Goal: Task Accomplishment & Management: Use online tool/utility

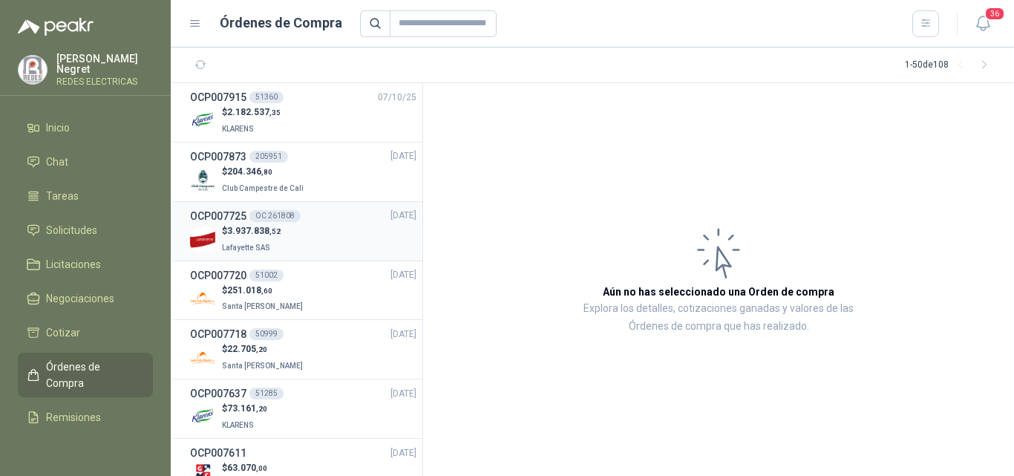
click at [290, 234] on div "$ 3.937.838 ,[GEOGRAPHIC_DATA]" at bounding box center [303, 239] width 226 height 30
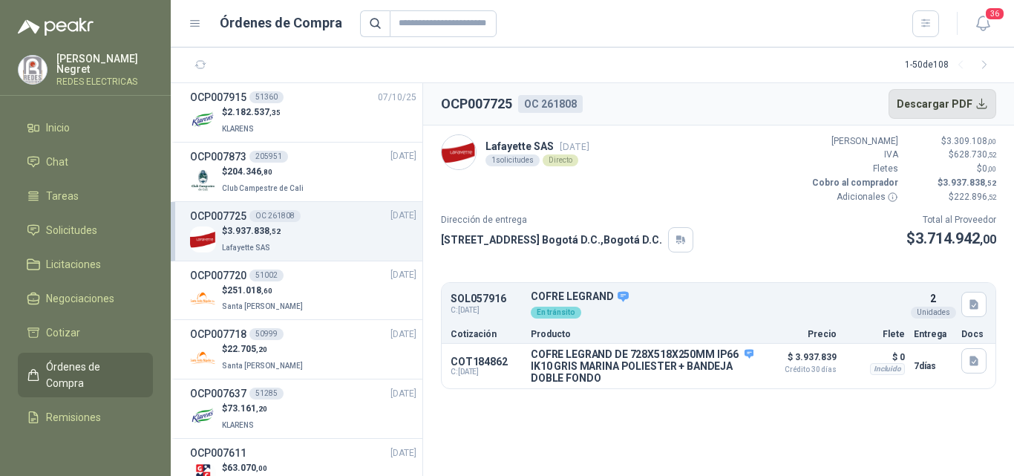
click at [953, 100] on button "Descargar PDF" at bounding box center [943, 104] width 108 height 30
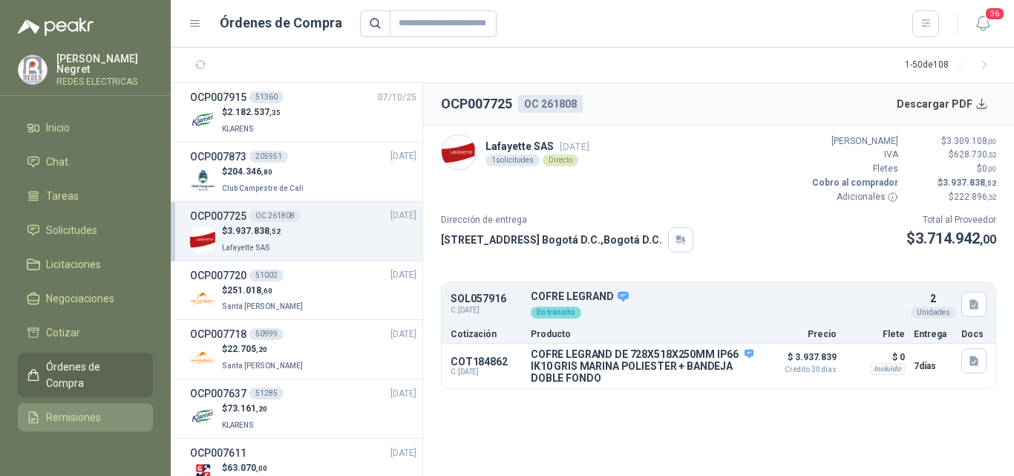
click at [77, 412] on span "Remisiones" at bounding box center [73, 417] width 55 height 16
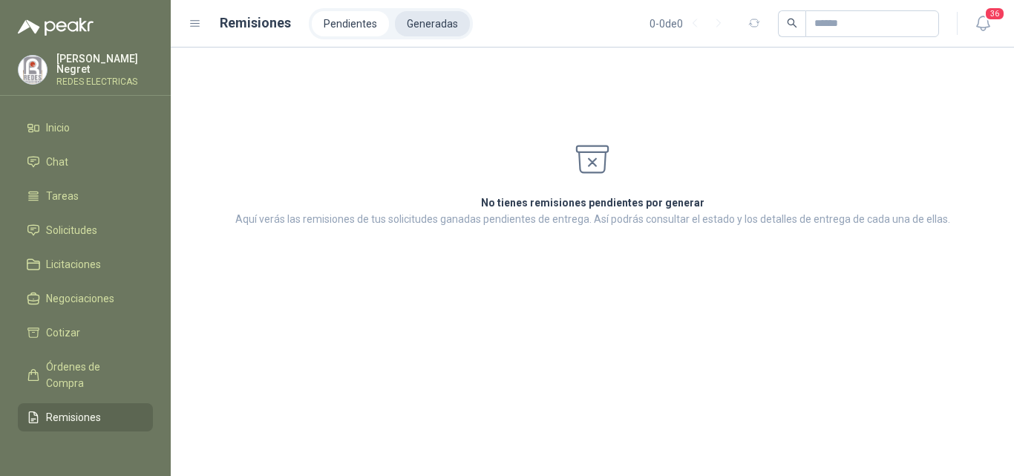
click at [440, 26] on li "Generadas" at bounding box center [432, 23] width 75 height 25
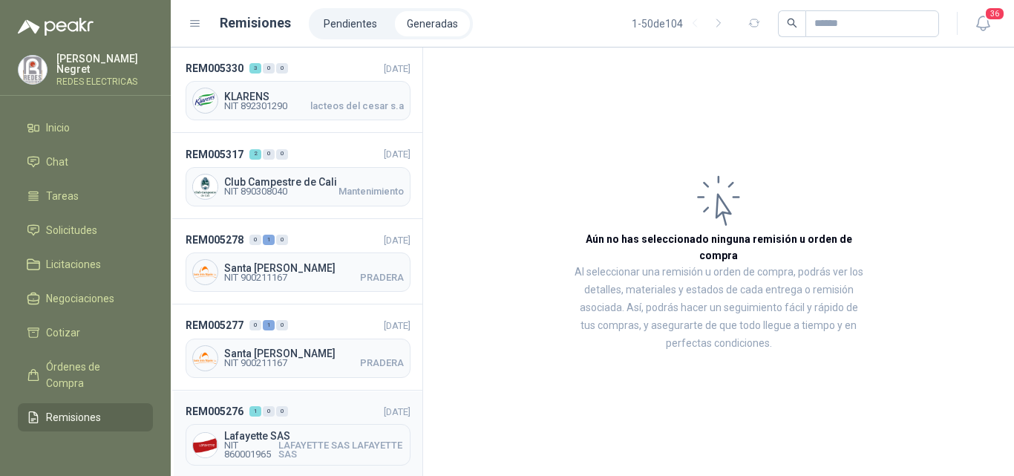
click at [283, 441] on span "LAFAYETTE SAS LAFAYETTE SAS" at bounding box center [340, 450] width 125 height 18
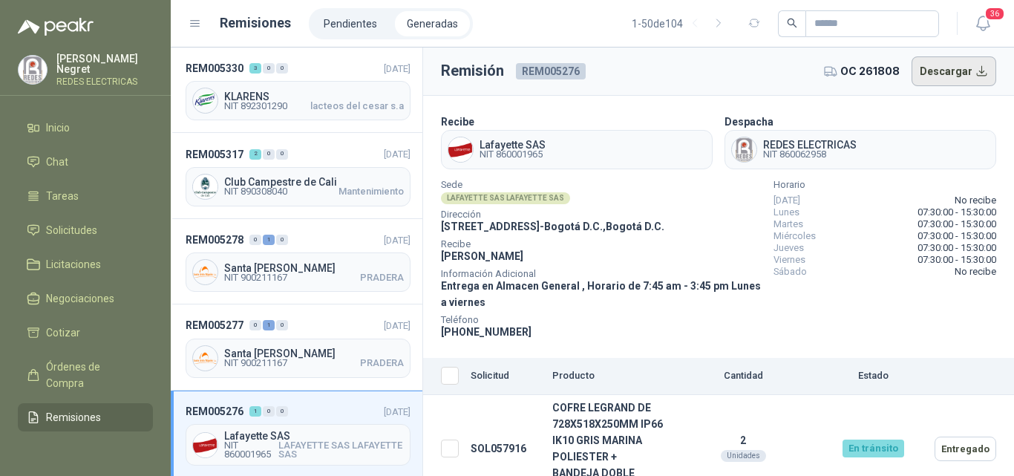
click at [957, 76] on button "Descargar" at bounding box center [954, 71] width 85 height 30
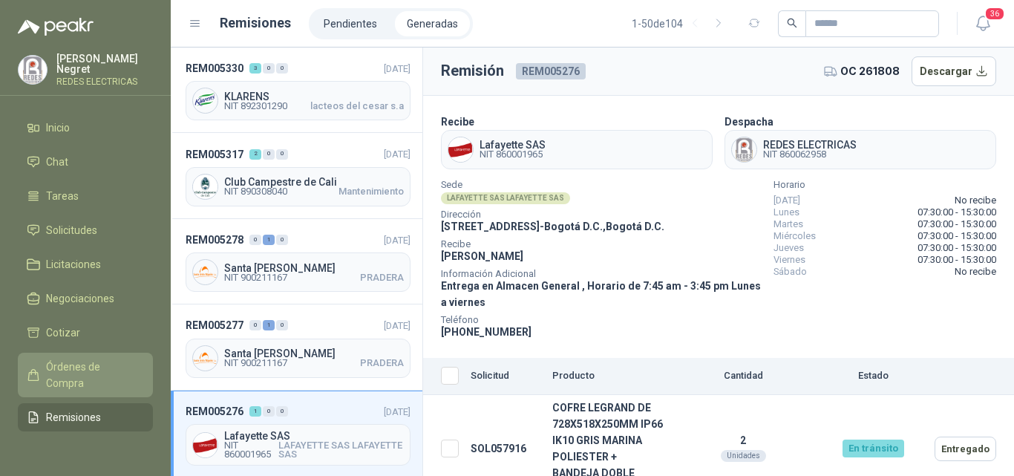
click at [63, 371] on span "Órdenes de Compra" at bounding box center [92, 375] width 93 height 33
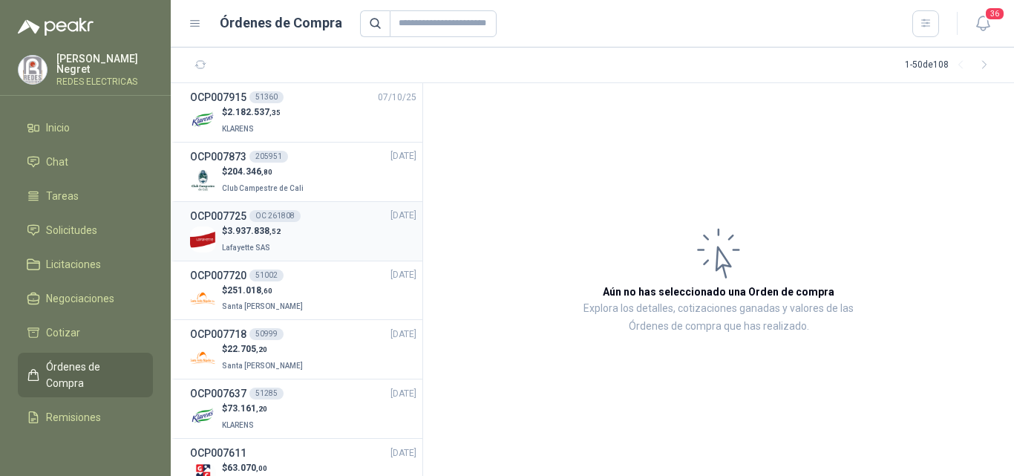
click at [294, 246] on div "$ 3.937.838 ,[GEOGRAPHIC_DATA]" at bounding box center [303, 239] width 226 height 30
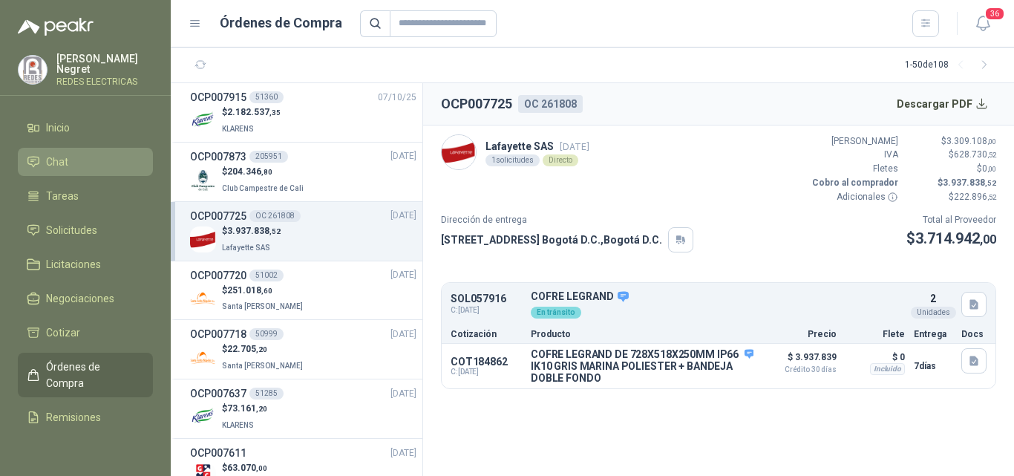
click at [57, 161] on span "Chat" at bounding box center [57, 162] width 22 height 16
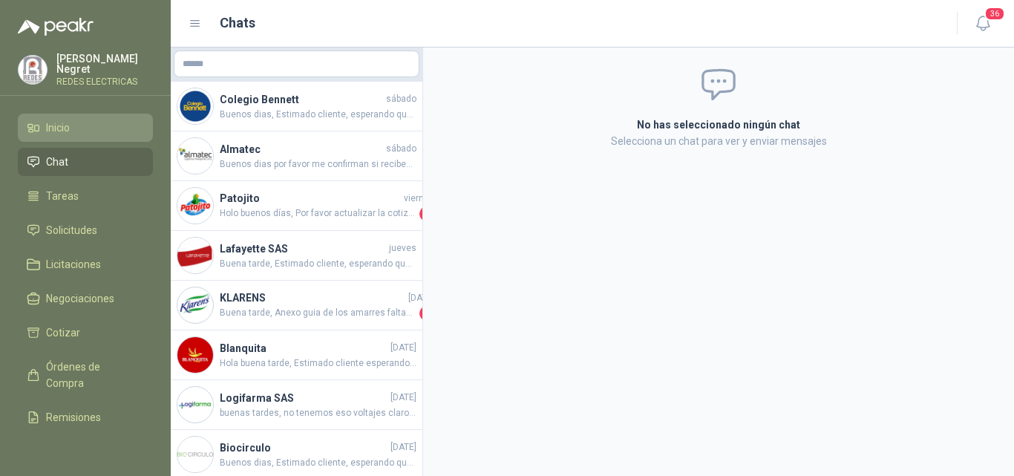
click at [65, 128] on span "Inicio" at bounding box center [58, 128] width 24 height 16
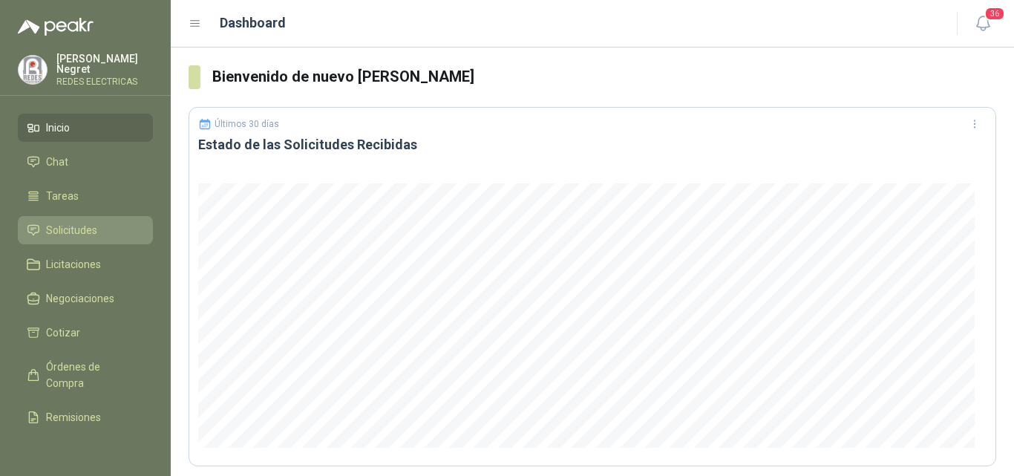
click at [79, 229] on span "Solicitudes" at bounding box center [71, 230] width 51 height 16
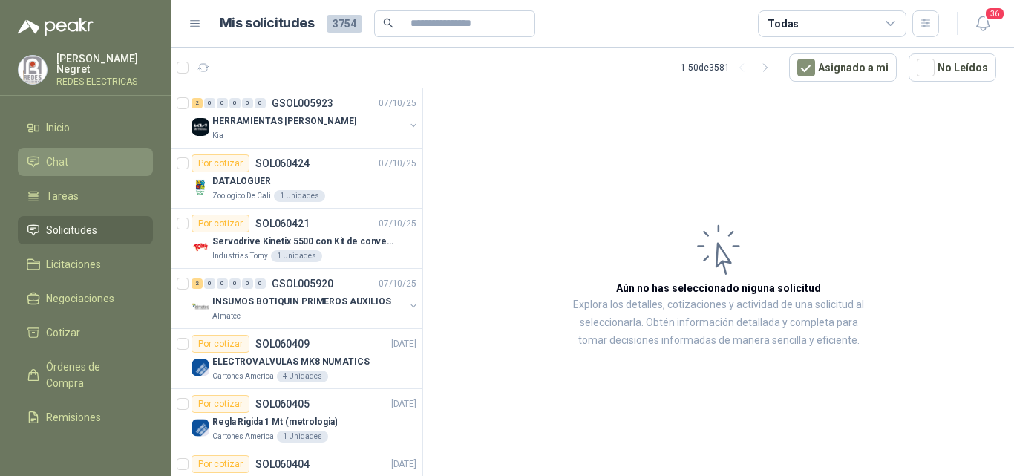
click at [62, 154] on span "Chat" at bounding box center [57, 162] width 22 height 16
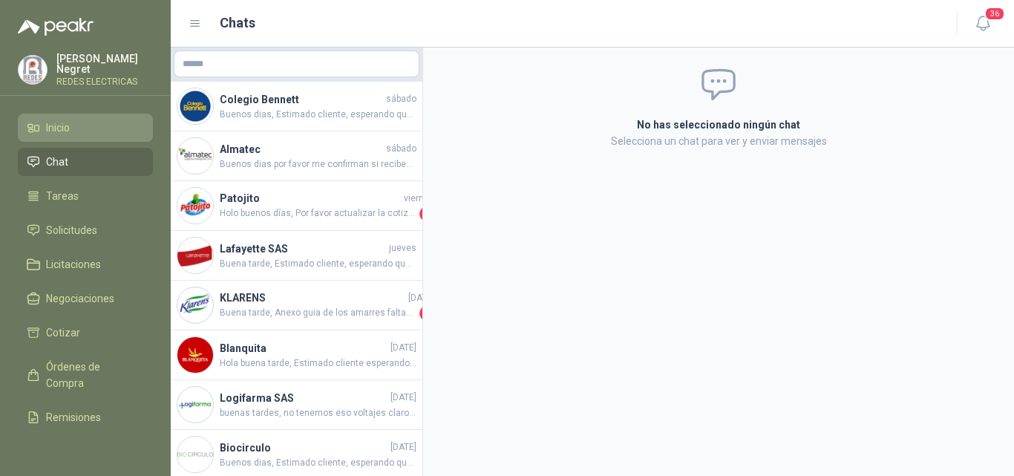
click at [66, 127] on span "Inicio" at bounding box center [58, 128] width 24 height 16
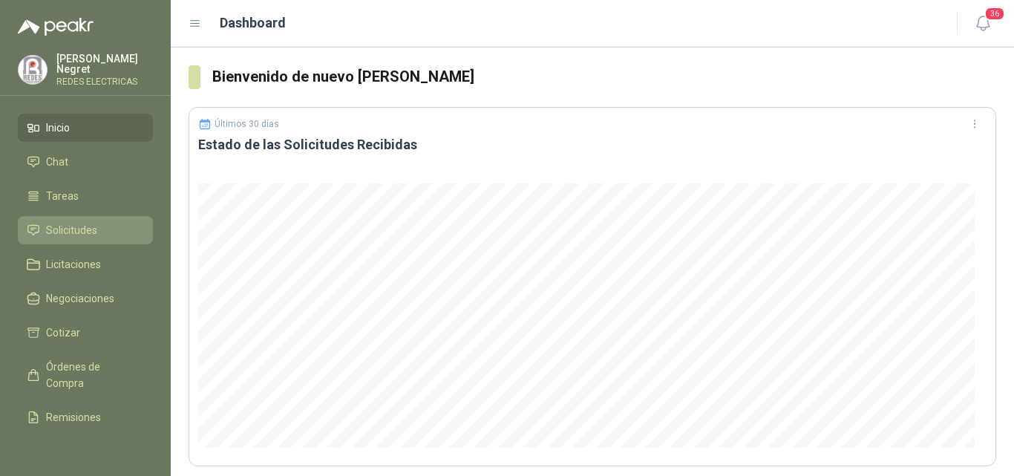
click at [101, 225] on li "Solicitudes" at bounding box center [85, 230] width 117 height 16
